Goal: Information Seeking & Learning: Check status

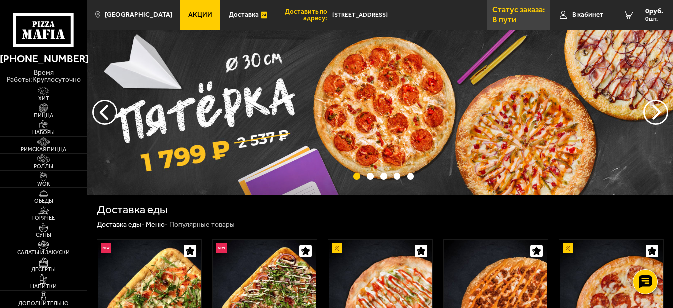
click at [514, 8] on p "Статус заказа:" at bounding box center [518, 10] width 52 height 8
